Goal: Transaction & Acquisition: Book appointment/travel/reservation

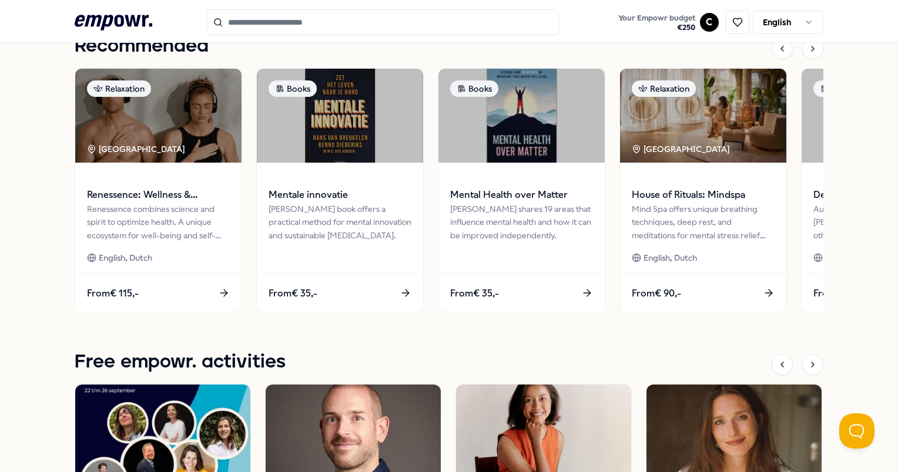
scroll to position [428, 0]
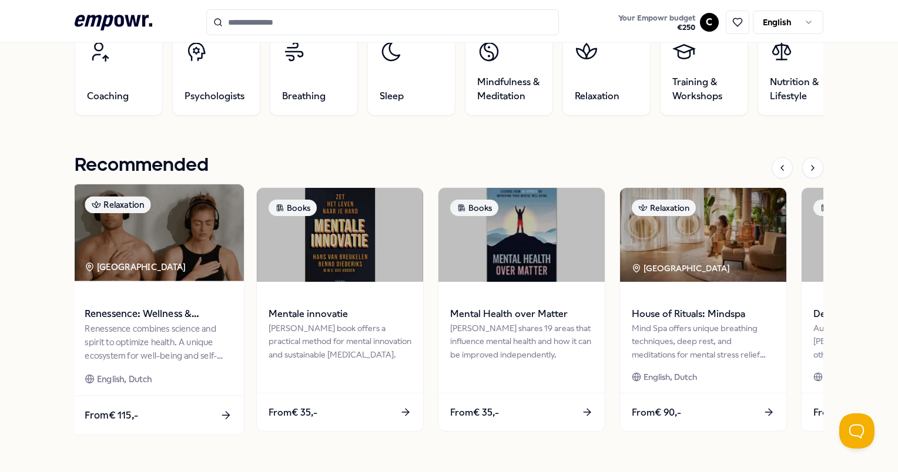
click at [108, 315] on span "Renessence: Wellness & Mindfulness" at bounding box center [158, 314] width 147 height 15
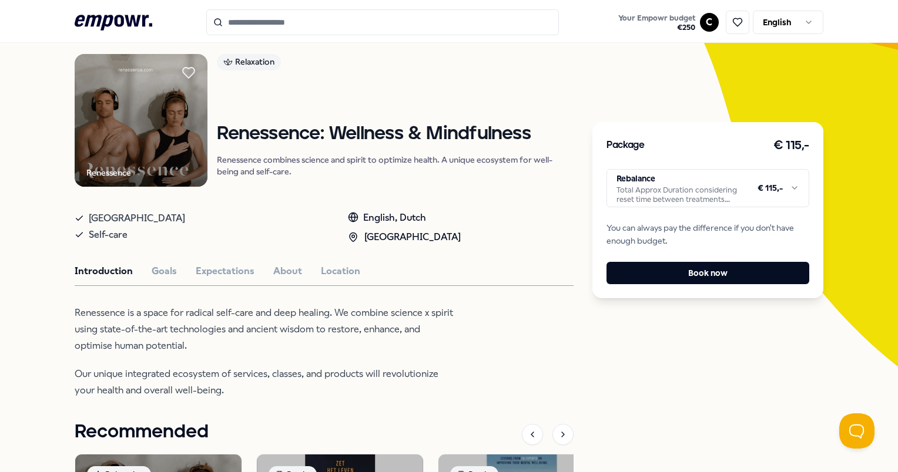
scroll to position [81, 0]
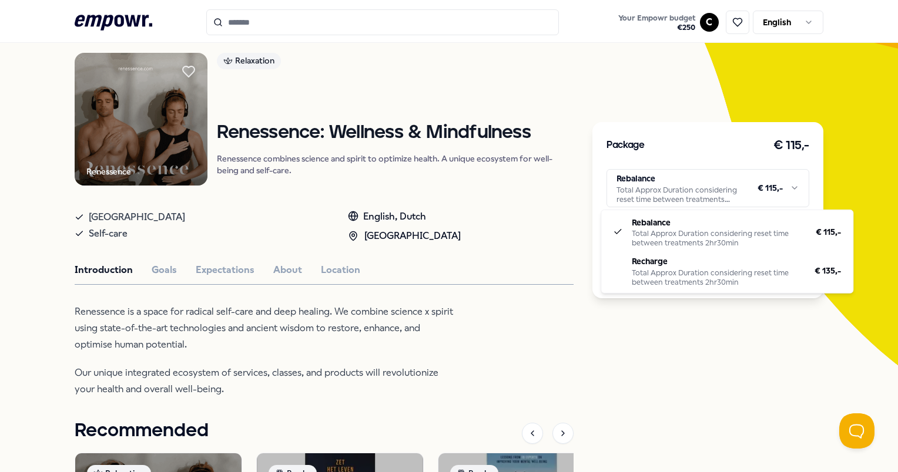
click at [781, 184] on html ".empowr-logo_svg__cls-1{fill:#03032f} Your Empowr budget € 250 C English All ca…" at bounding box center [449, 236] width 898 height 472
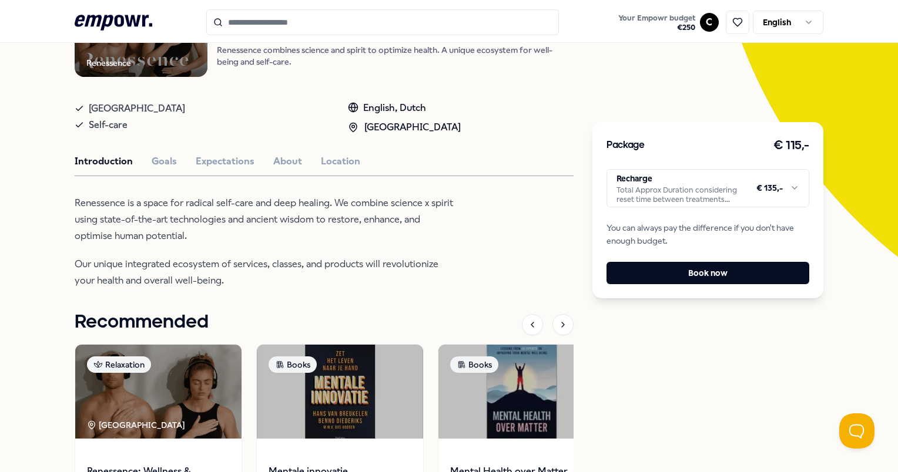
scroll to position [153, 0]
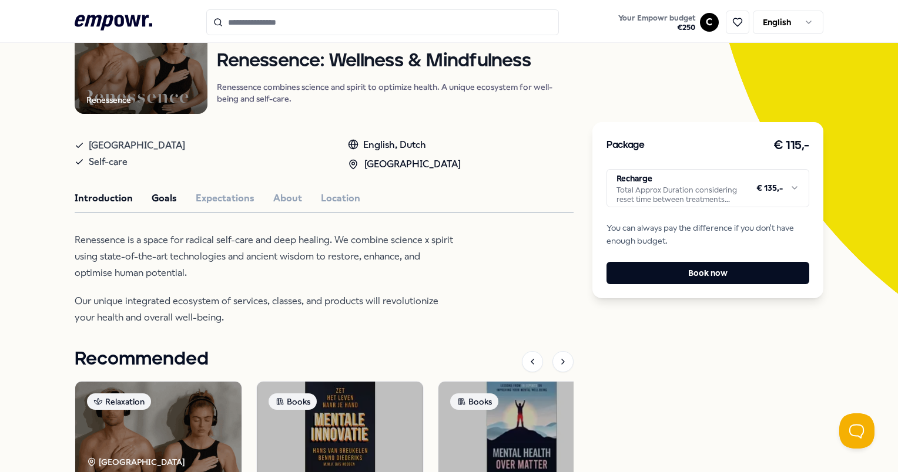
click at [167, 202] on button "Goals" at bounding box center [164, 198] width 25 height 15
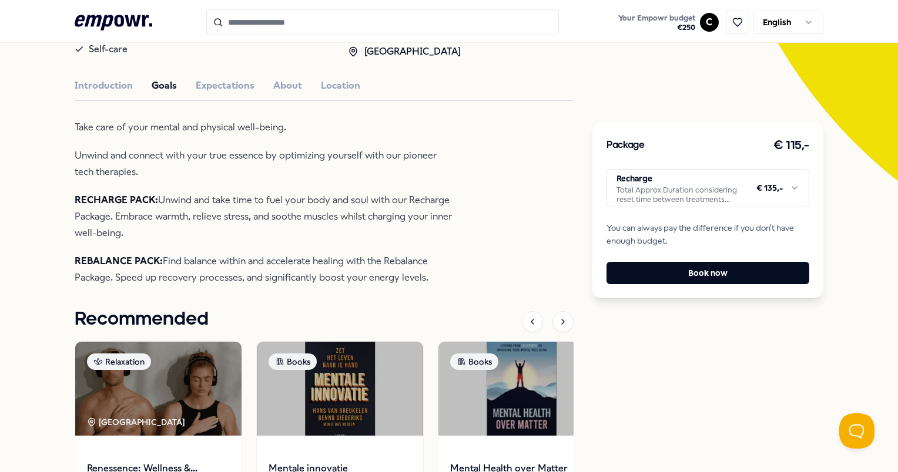
scroll to position [266, 0]
click at [236, 75] on div "Renessence Relaxation Renessence: Wellness & Mindfulness Renessence combines sc…" at bounding box center [324, 233] width 499 height 730
click at [241, 84] on button "Expectations" at bounding box center [225, 85] width 59 height 15
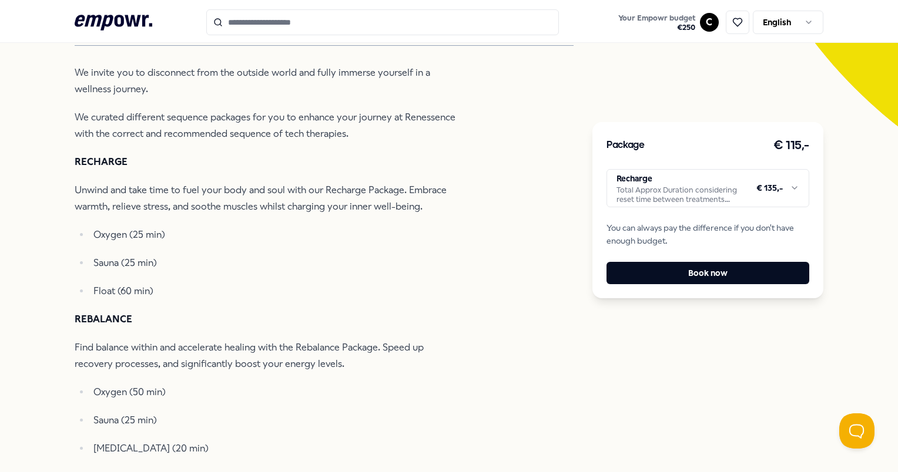
scroll to position [321, 0]
drag, startPoint x: 635, startPoint y: 132, endPoint x: 629, endPoint y: 140, distance: 9.8
click at [629, 140] on div "Package € 115,- Recharge Total Approx Duration considering reset time between t…" at bounding box center [707, 210] width 230 height 176
click at [629, 140] on h3 "Package" at bounding box center [625, 145] width 38 height 15
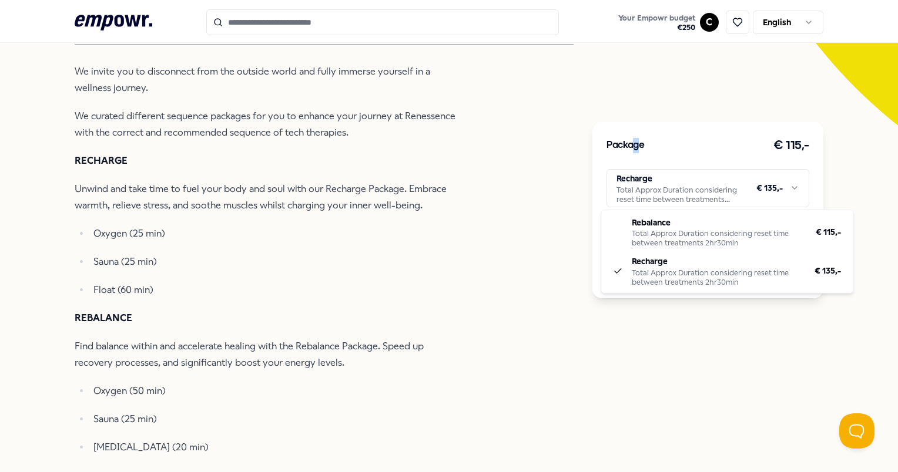
click at [655, 181] on html ".empowr-logo_svg__cls-1{fill:#03032f} Your Empowr budget € 250 C English All ca…" at bounding box center [449, 236] width 898 height 472
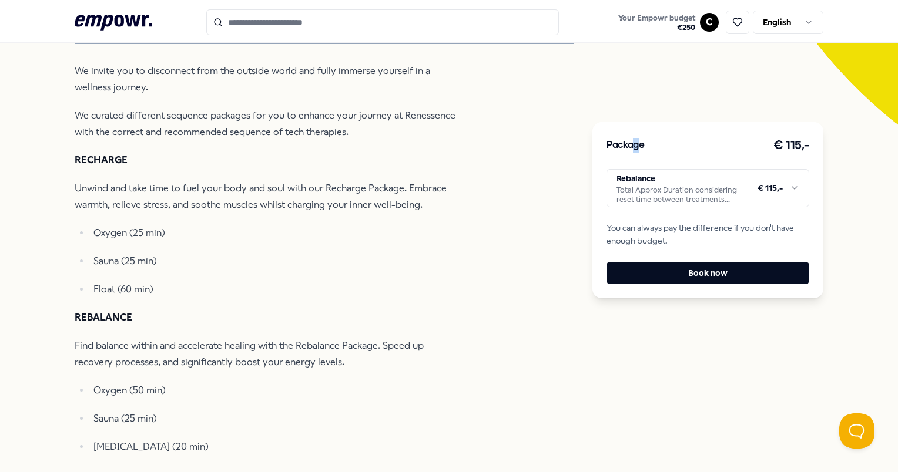
scroll to position [322, 0]
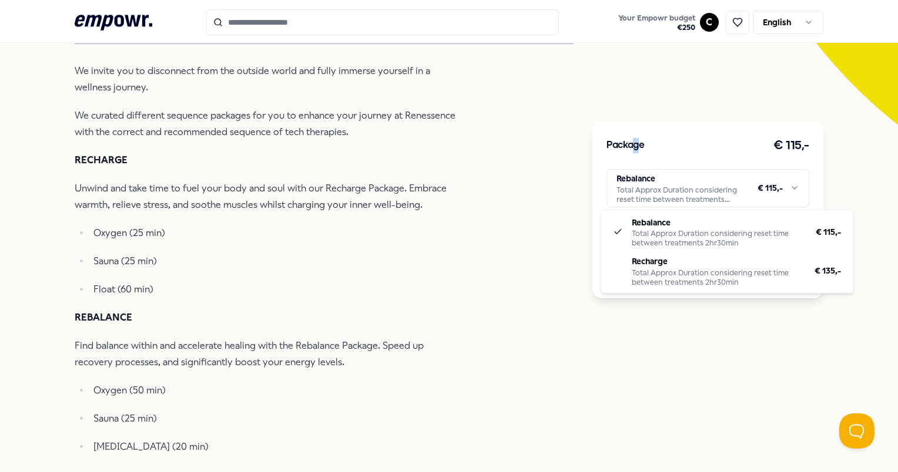
click at [630, 179] on html ".empowr-logo_svg__cls-1{fill:#03032f} Your Empowr budget € 250 C English All ca…" at bounding box center [449, 236] width 898 height 472
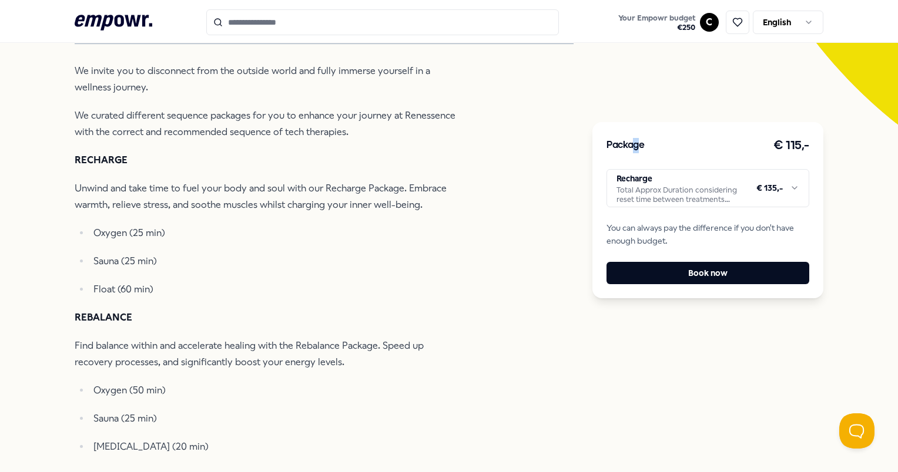
click at [680, 273] on button "Book now" at bounding box center [707, 273] width 202 height 22
